Goal: Task Accomplishment & Management: Use online tool/utility

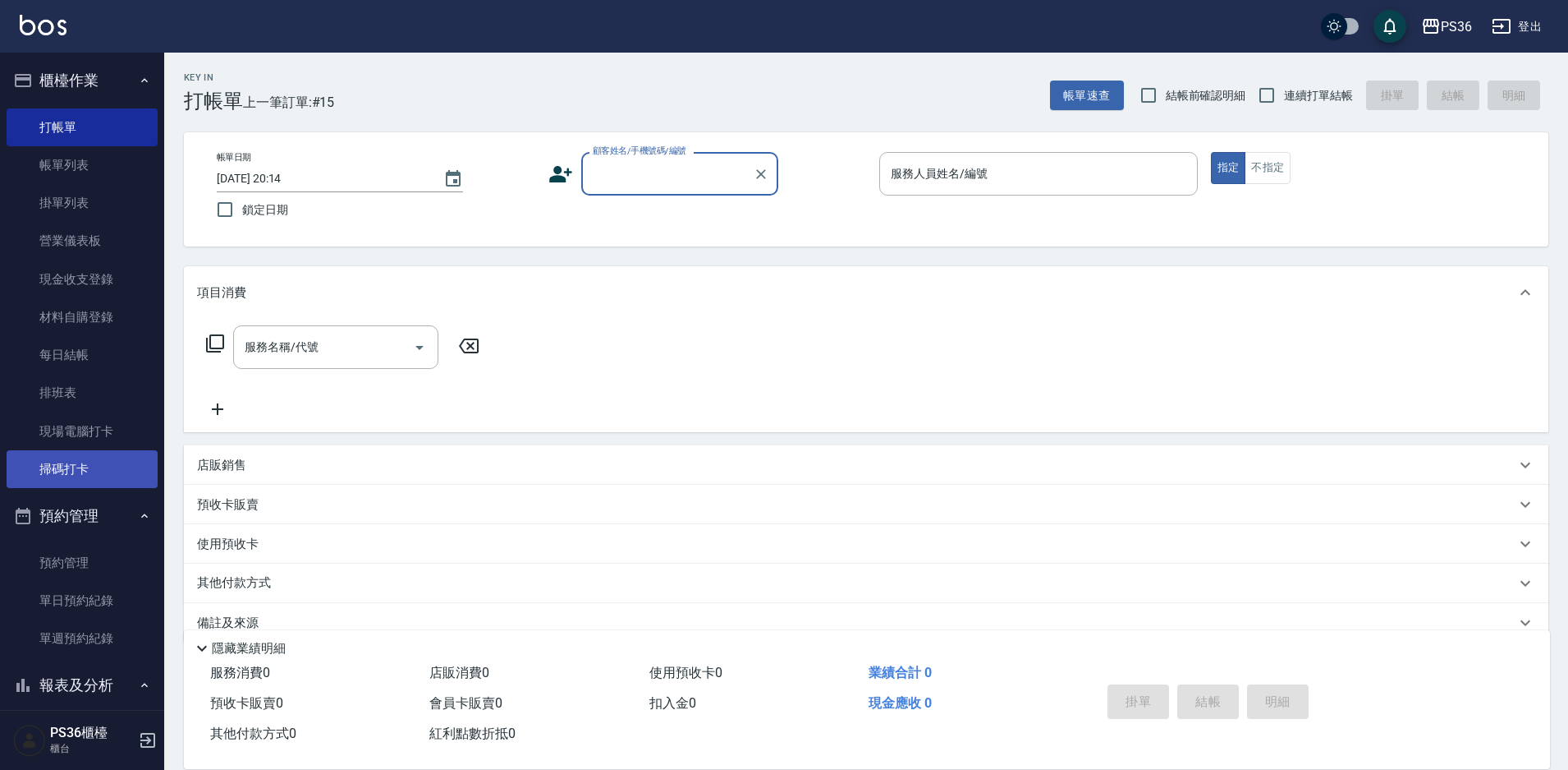
click at [121, 451] on link "掃碼打卡" at bounding box center [82, 469] width 151 height 38
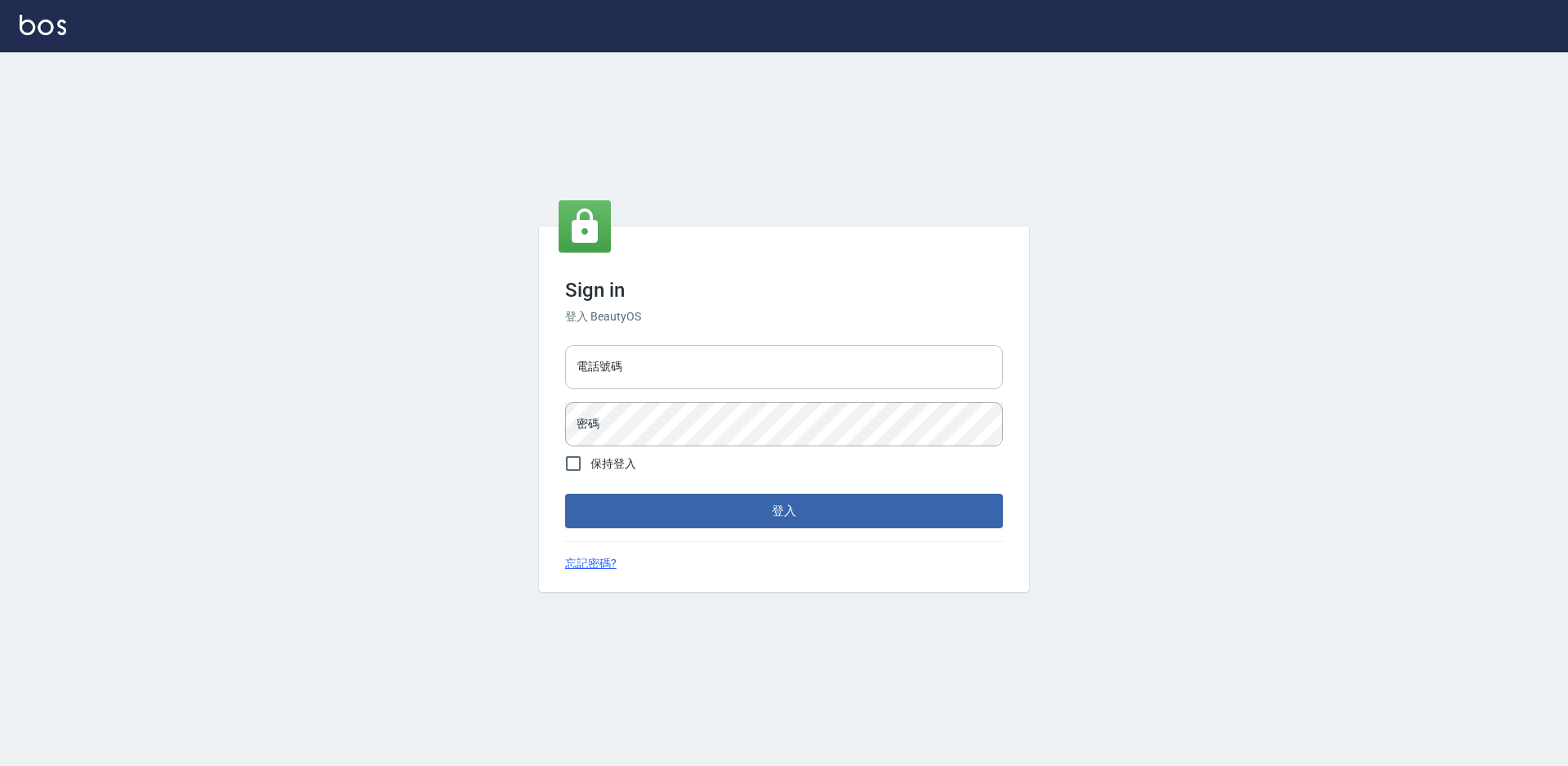
click at [624, 365] on input "電話號碼" at bounding box center [784, 367] width 438 height 44
type input "7805667"
click at [565, 493] on button "登入" at bounding box center [784, 510] width 438 height 34
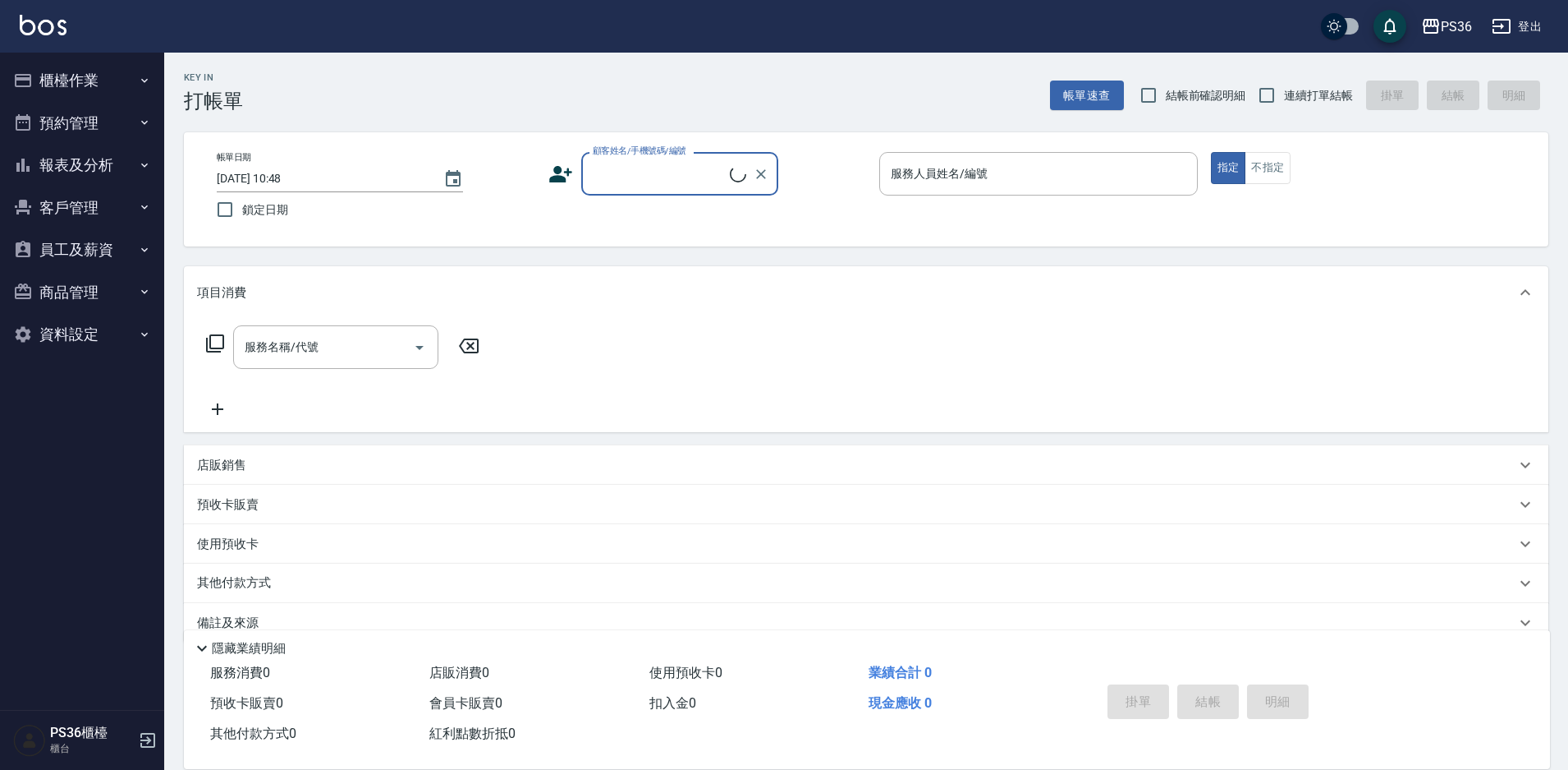
click at [60, 74] on button "櫃檯作業" at bounding box center [82, 81] width 151 height 43
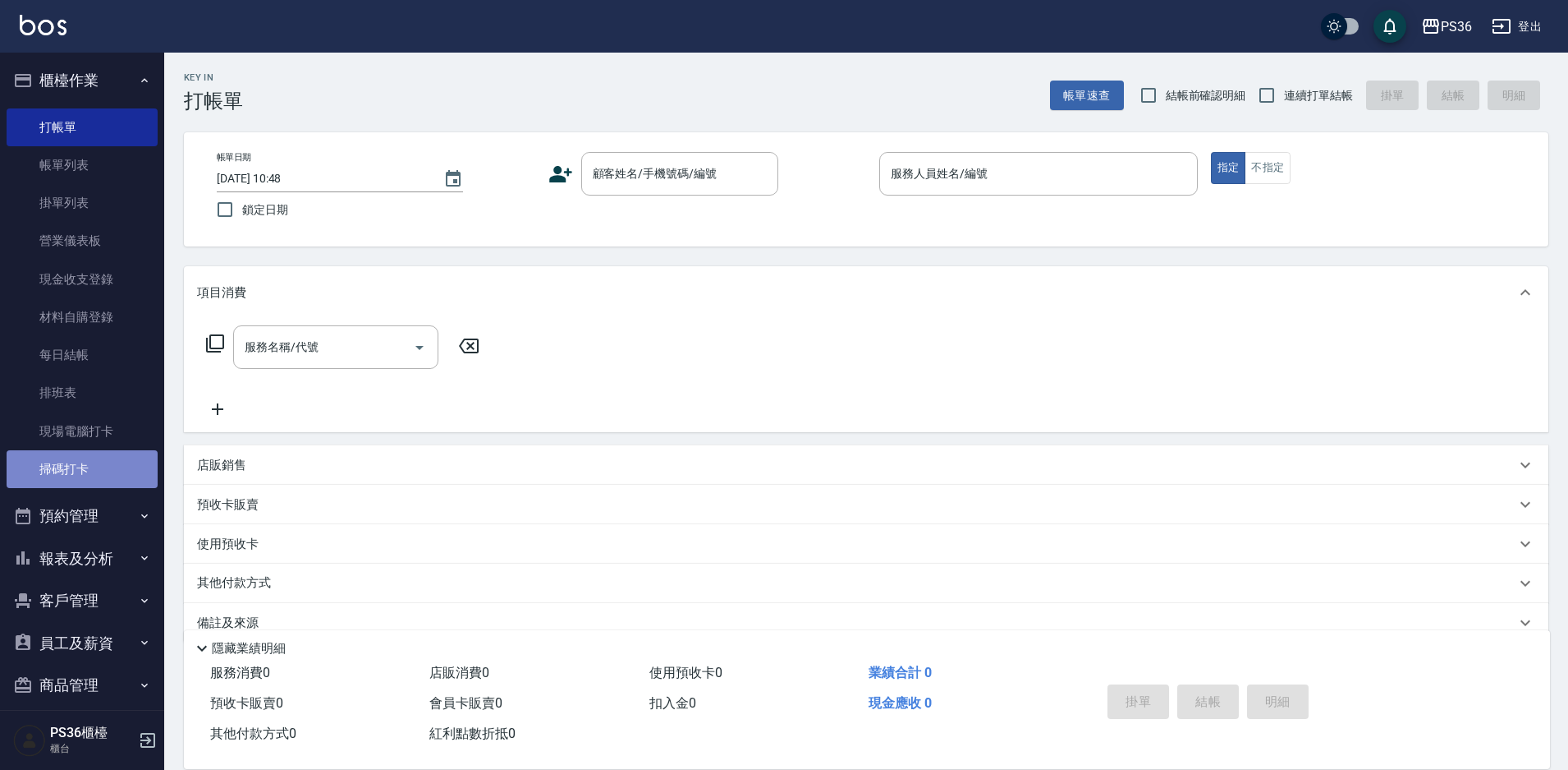
click at [96, 466] on link "掃碼打卡" at bounding box center [82, 469] width 151 height 38
